Goal: Transaction & Acquisition: Purchase product/service

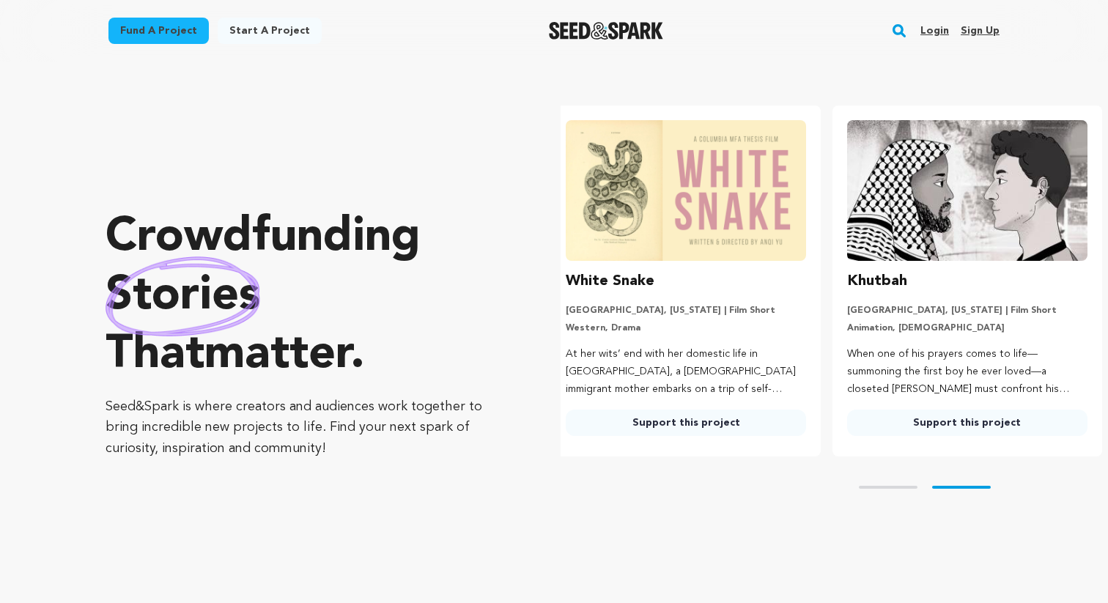
scroll to position [0, 292]
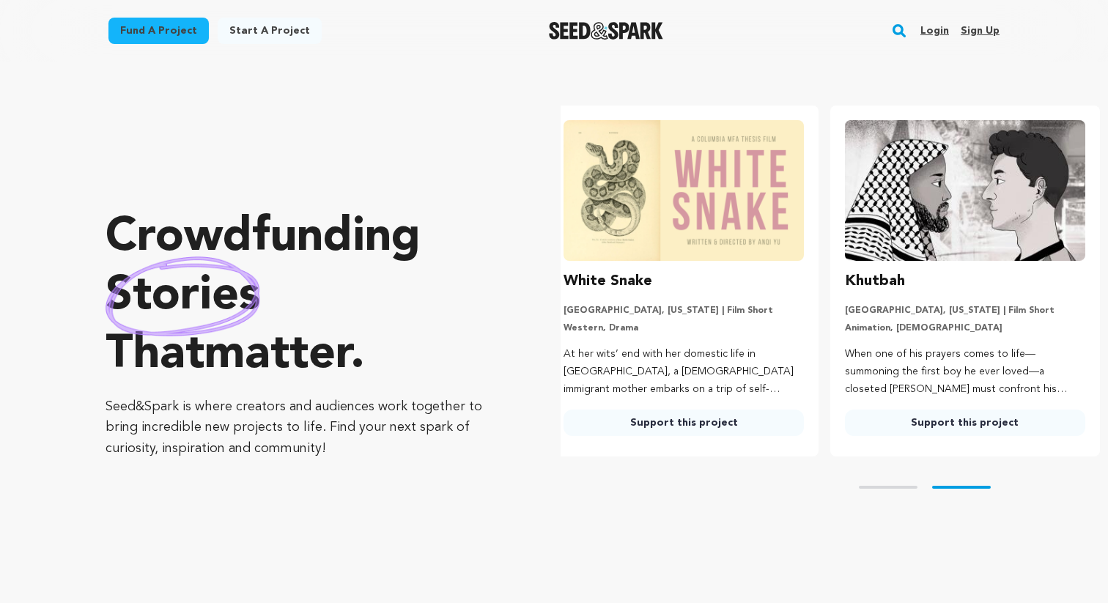
click at [939, 33] on link "Login" at bounding box center [935, 30] width 29 height 23
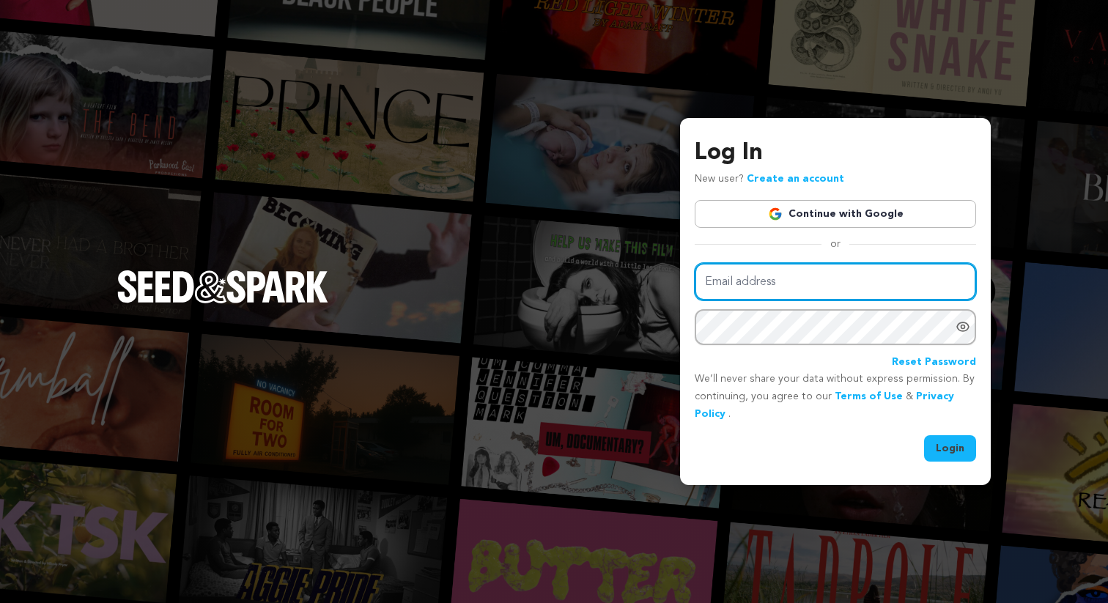
click at [857, 281] on input "Email address" at bounding box center [835, 281] width 281 height 37
type input "vv@elegatto.com"
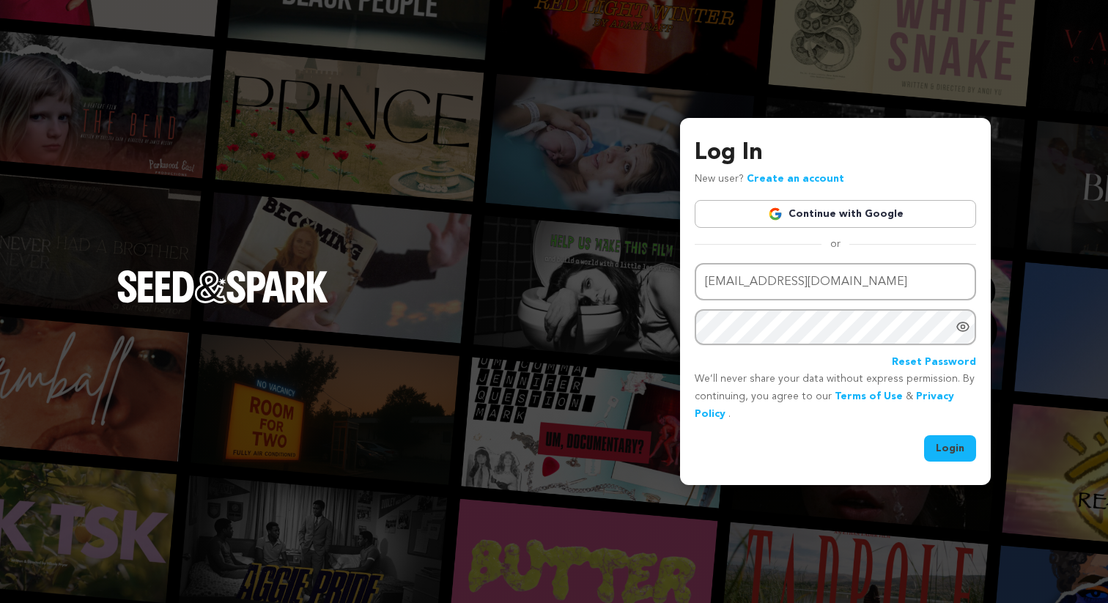
click at [836, 219] on link "Continue with Google" at bounding box center [835, 214] width 281 height 28
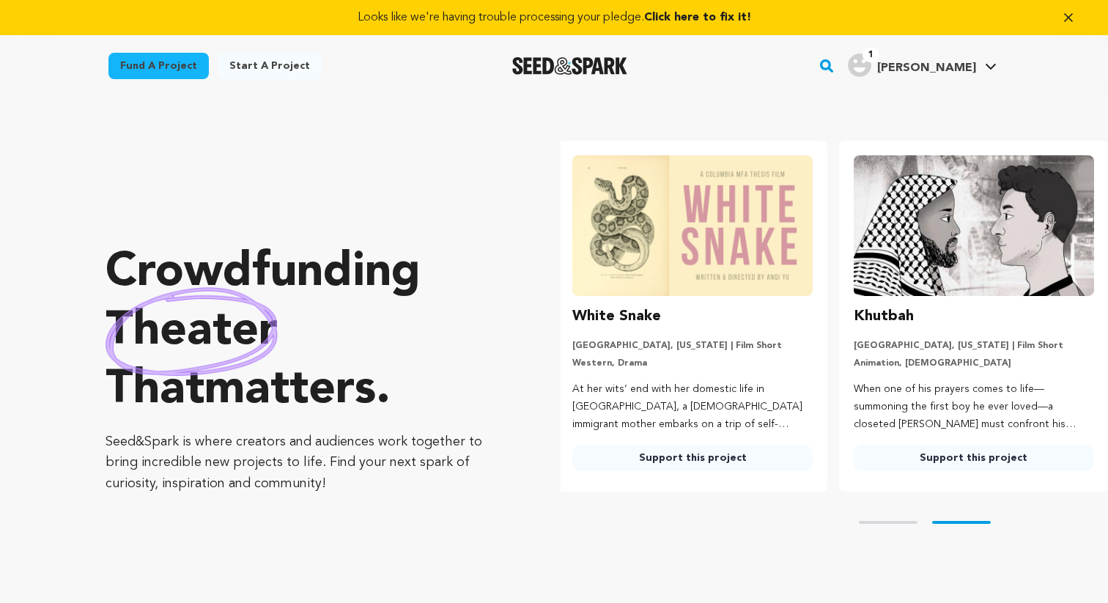
scroll to position [0, 292]
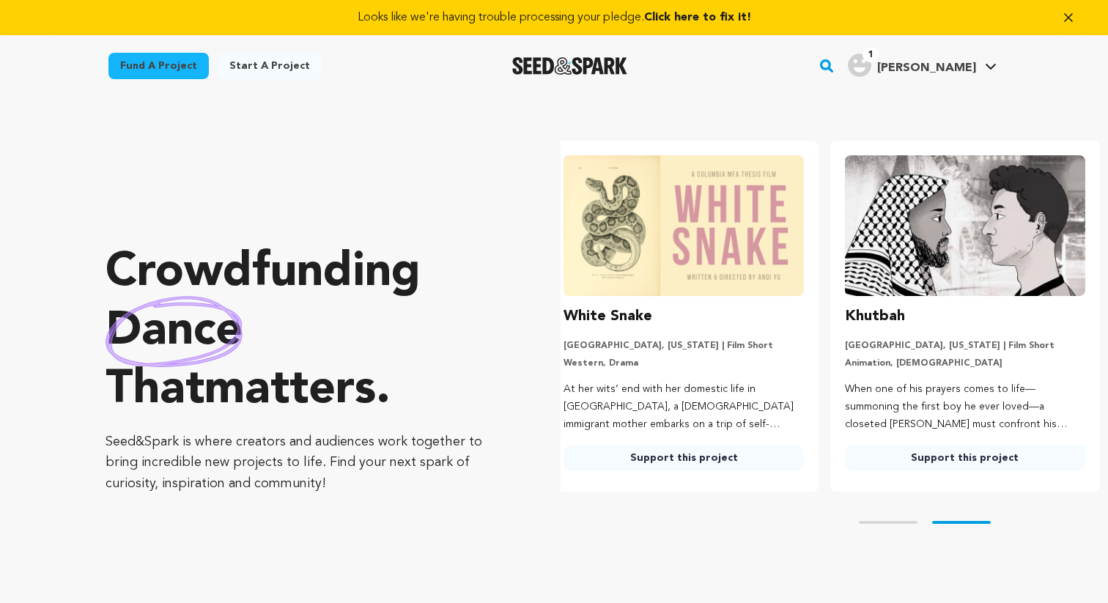
click at [967, 31] on div "Looks like we're having trouble processing your pledge. Click here to fix it!" at bounding box center [554, 17] width 1108 height 35
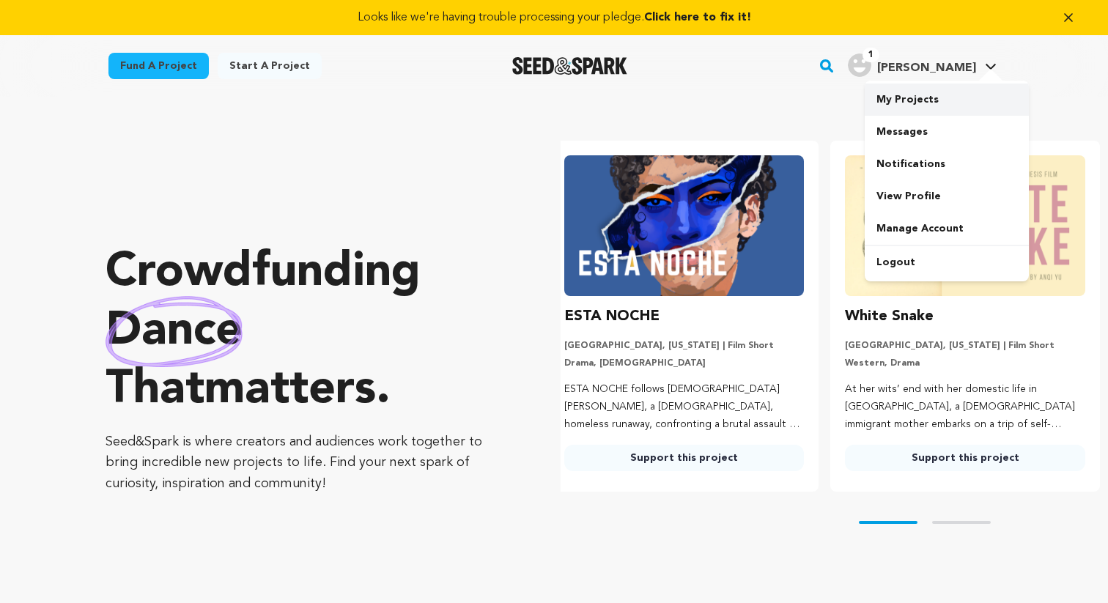
scroll to position [0, 0]
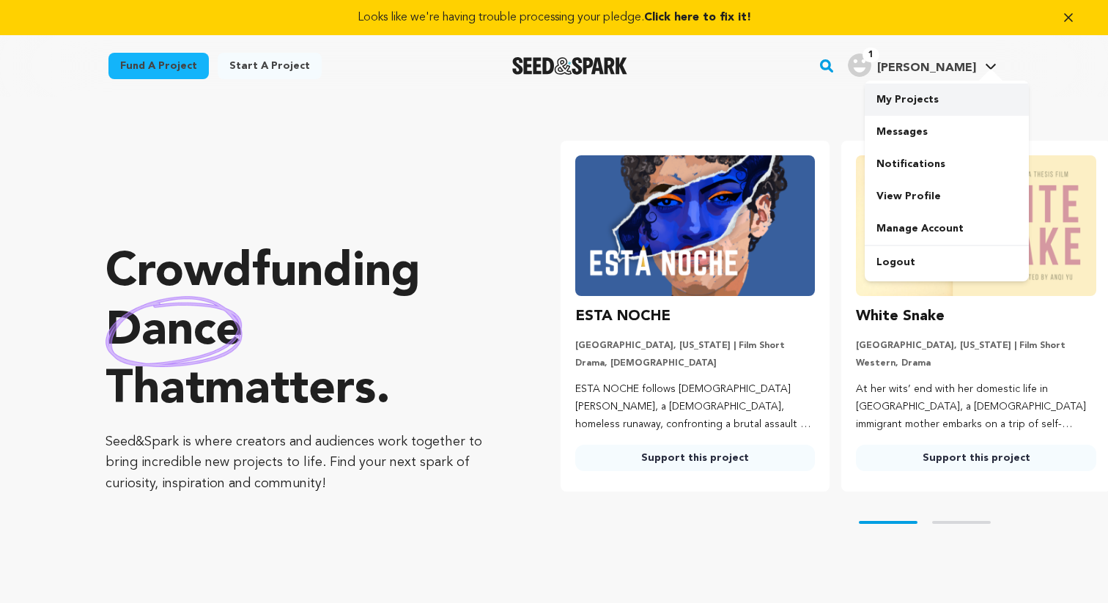
click at [917, 97] on link "My Projects" at bounding box center [947, 100] width 164 height 32
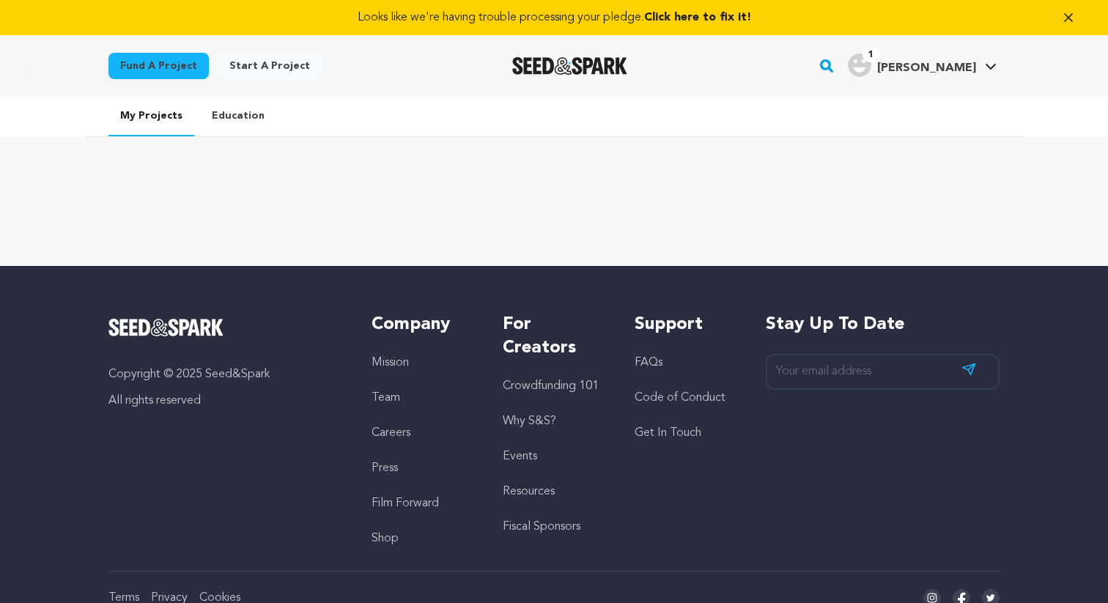
click at [615, 18] on link "Looks like we're having trouble processing your pledge. Click here to fix it!" at bounding box center [554, 18] width 1073 height 18
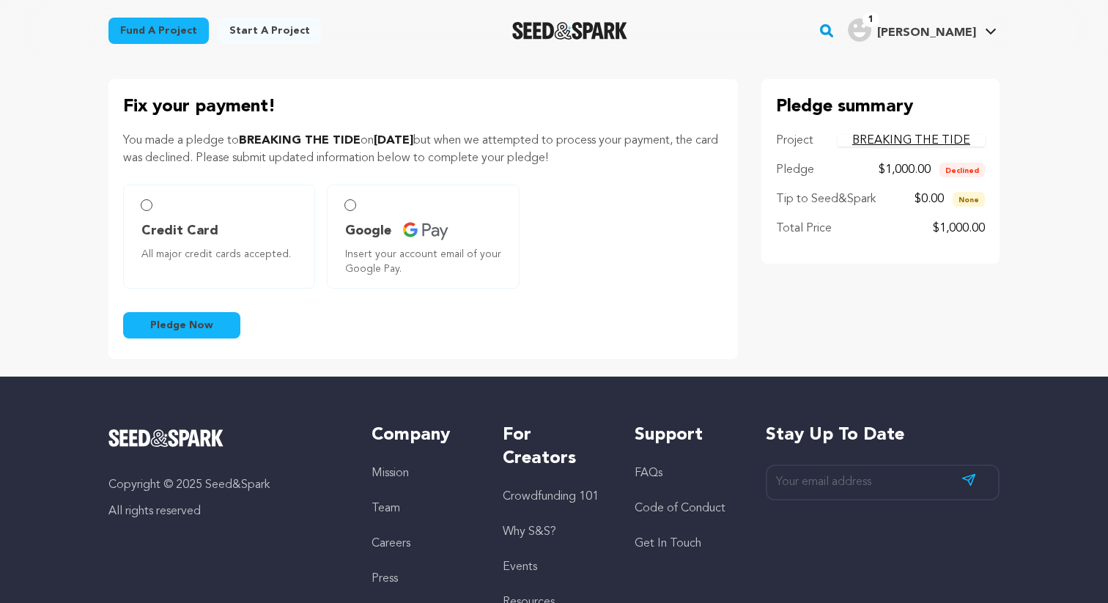
click at [159, 227] on span "Credit Card" at bounding box center [179, 231] width 77 height 21
radio input "true"
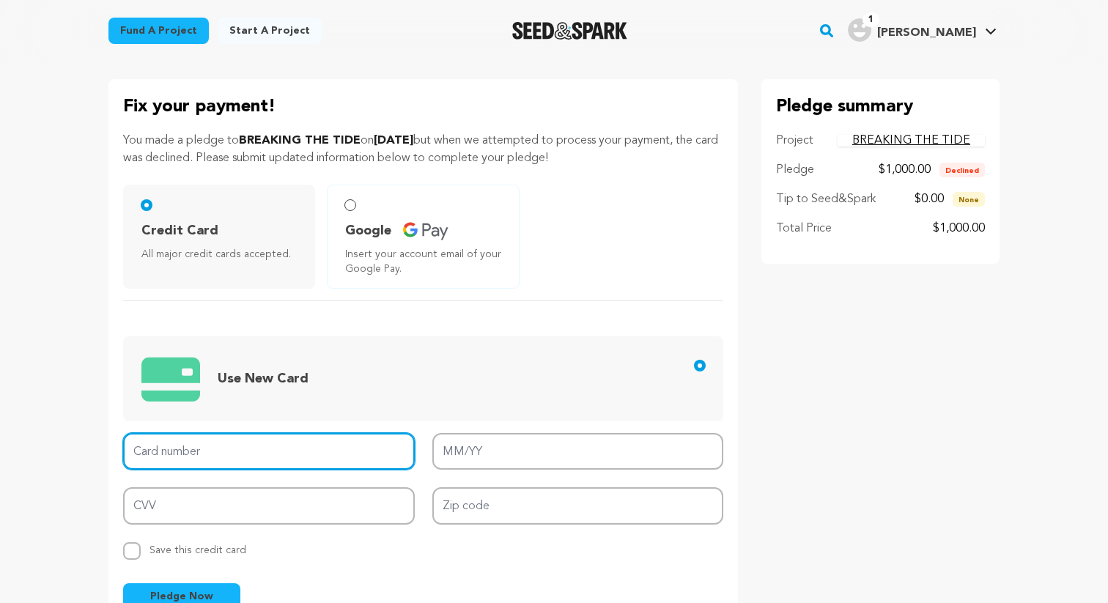
click at [262, 457] on input "Card number" at bounding box center [269, 451] width 292 height 37
type input "4246 3154 1674 3878"
type input "08/29"
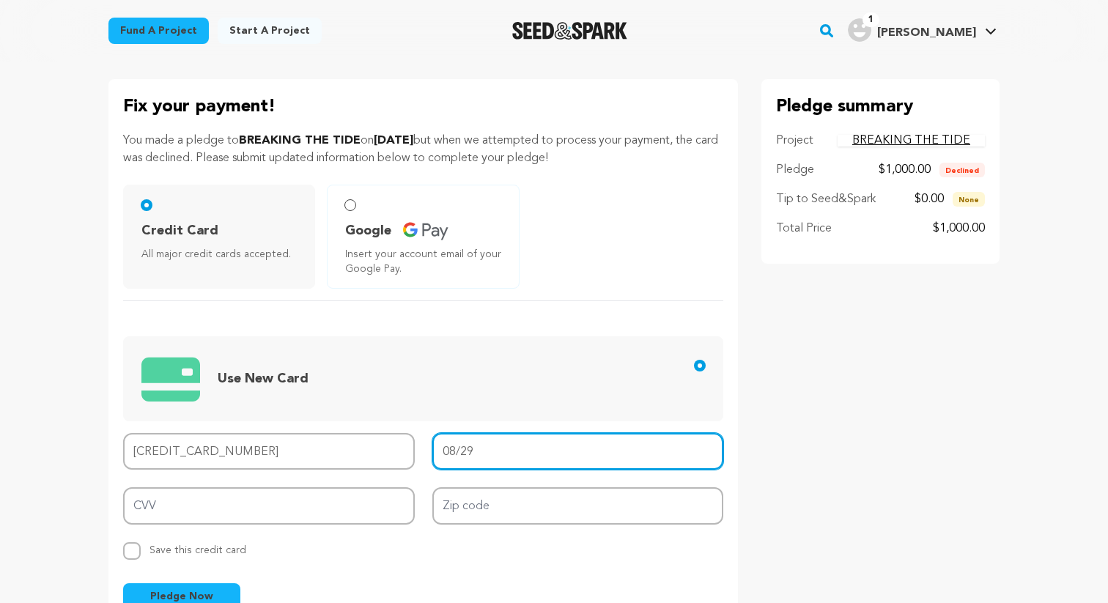
type input "516"
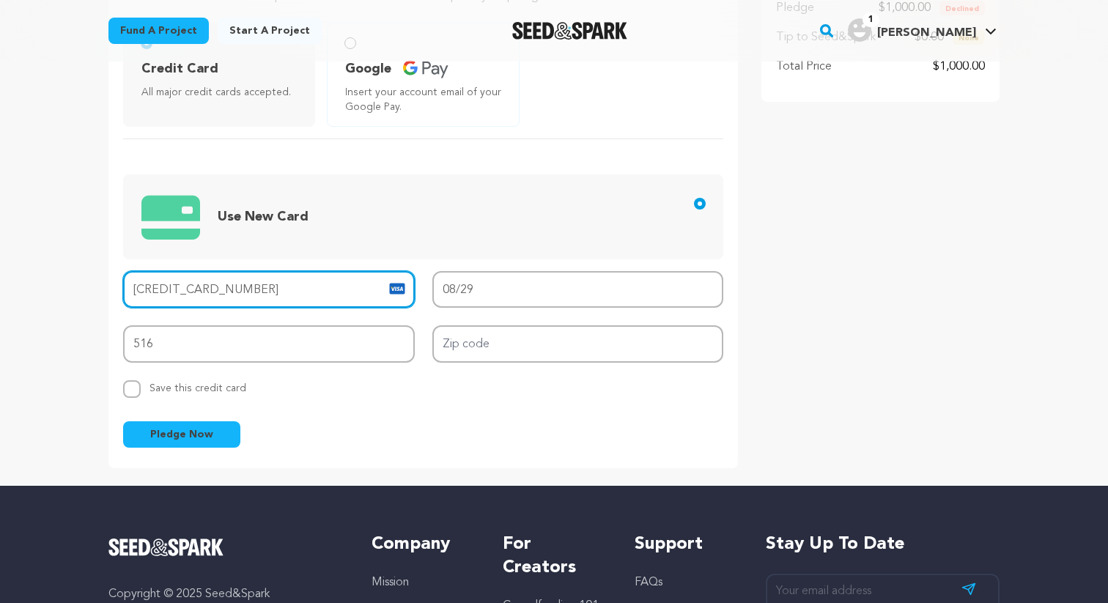
scroll to position [171, 0]
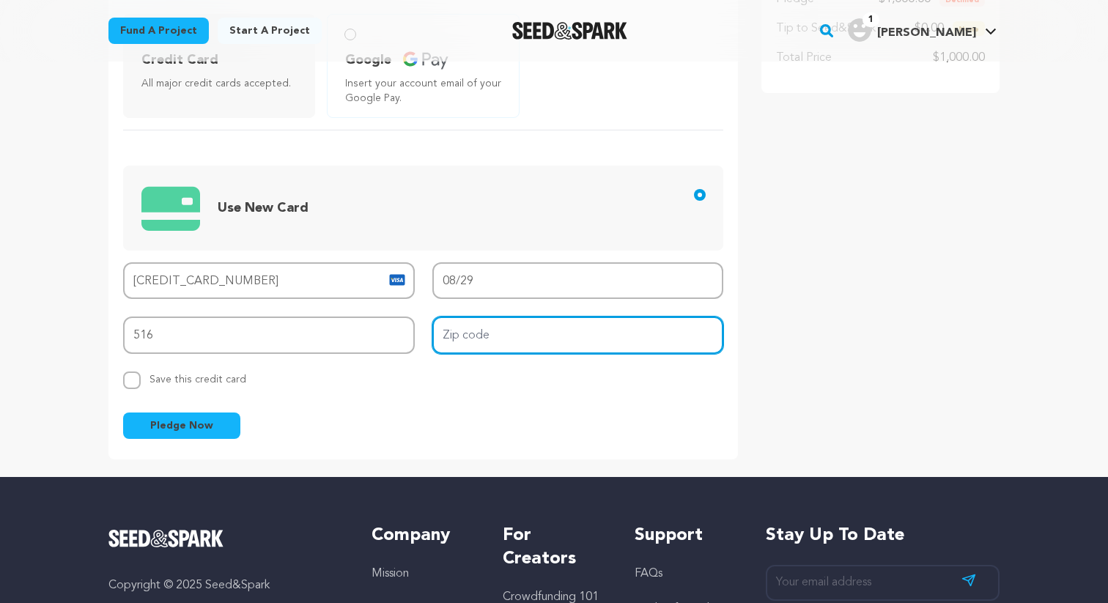
click at [542, 320] on input "Zip code" at bounding box center [578, 335] width 292 height 37
type input "90014"
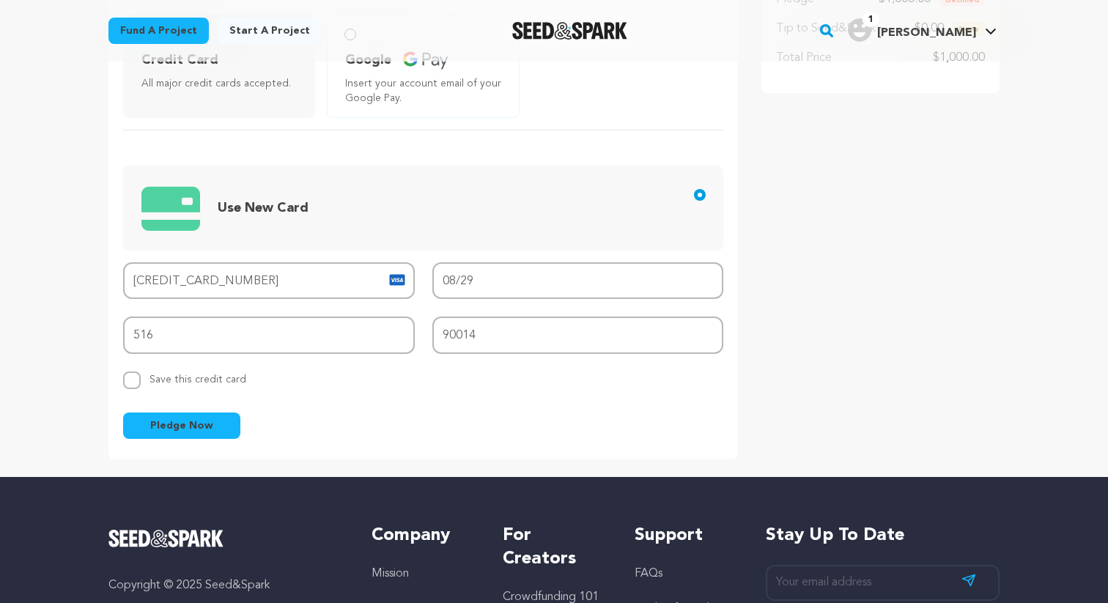
click at [517, 395] on form "Credit Card All major credit cards accepted. Google Insert your account email o…" at bounding box center [423, 226] width 600 height 425
click at [180, 419] on span "Pledge Now" at bounding box center [181, 426] width 63 height 15
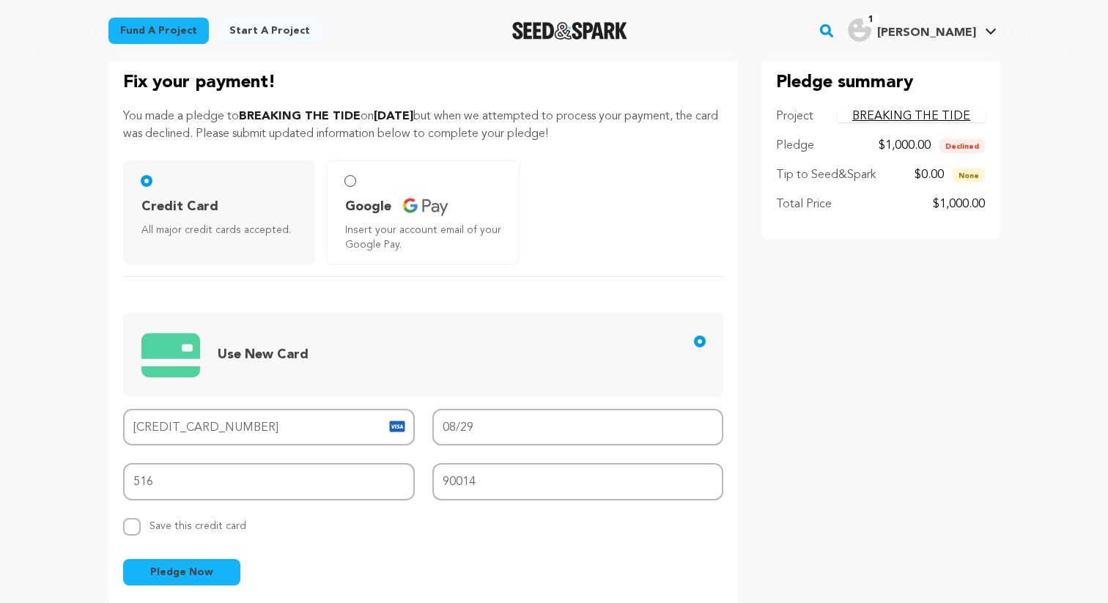
scroll to position [18, 0]
